Goal: Find specific page/section

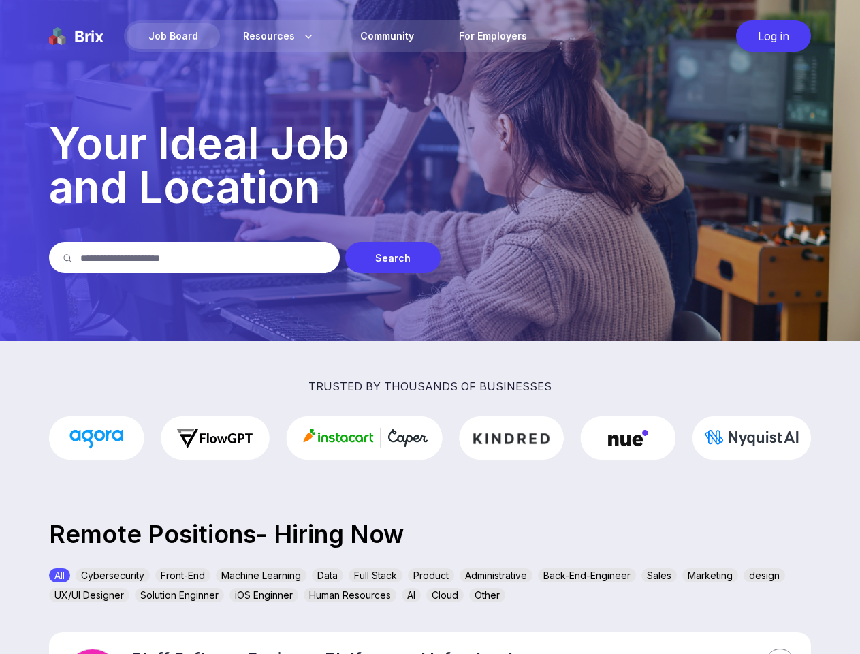
click at [430, 327] on img at bounding box center [430, 170] width 860 height 341
click at [173, 36] on div "Job Board" at bounding box center [173, 36] width 93 height 26
click at [393, 257] on div "Search" at bounding box center [392, 257] width 95 height 31
click at [59, 575] on div "All" at bounding box center [59, 575] width 21 height 14
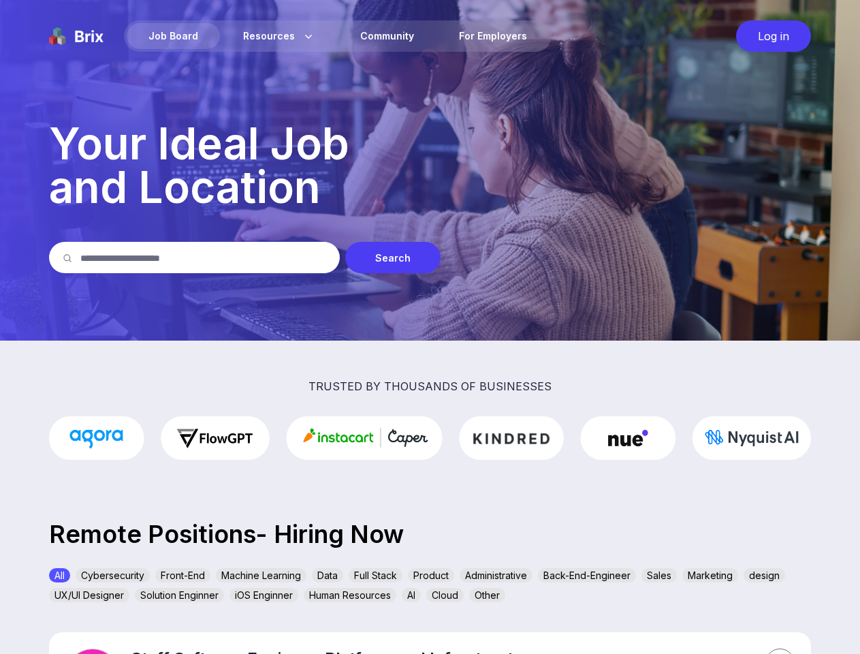
click at [112, 575] on div "Cybersecurity" at bounding box center [113, 575] width 74 height 14
click at [183, 575] on div "Front-End" at bounding box center [182, 575] width 55 height 14
click at [261, 575] on div "Machine Learning" at bounding box center [261, 575] width 91 height 14
click at [328, 575] on div "Data" at bounding box center [327, 575] width 31 height 14
click at [375, 575] on div "Full Stack" at bounding box center [376, 575] width 54 height 14
